Goal: Check status: Check status

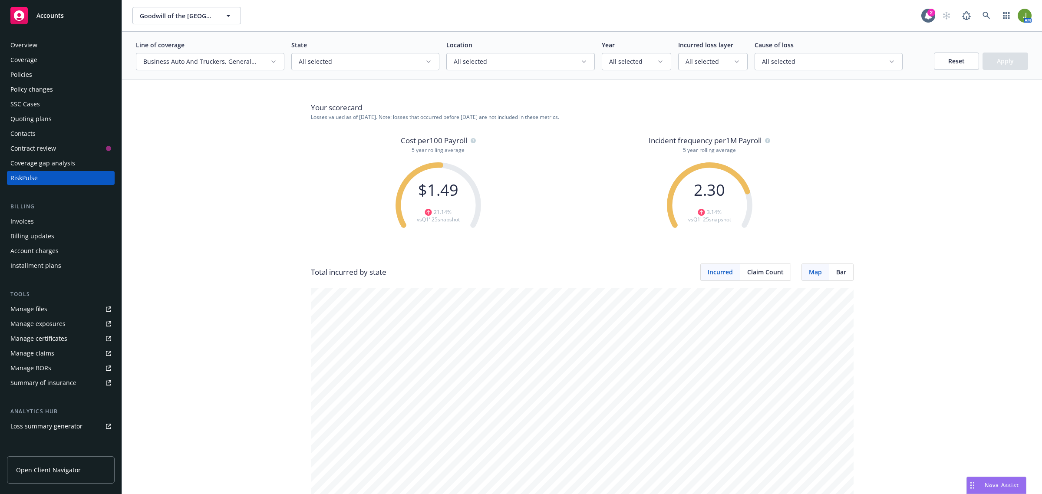
scroll to position [827, 0]
